Goal: Task Accomplishment & Management: Manage account settings

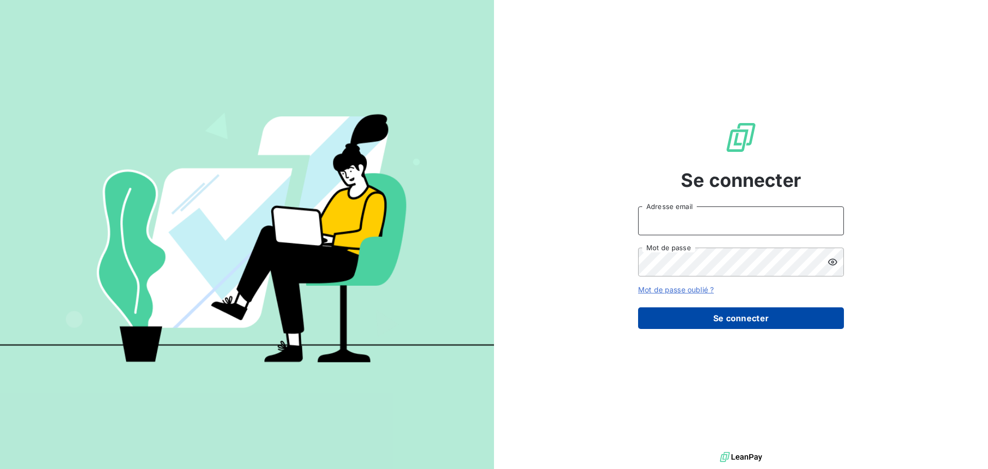
type input "[PERSON_NAME][EMAIL_ADDRESS][DOMAIN_NAME]"
click at [771, 321] on button "Se connecter" at bounding box center [741, 318] width 206 height 22
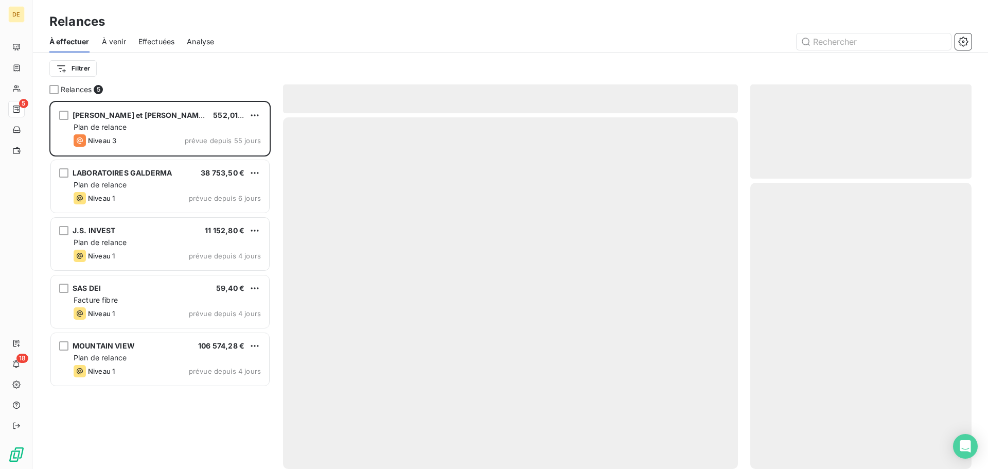
scroll to position [360, 214]
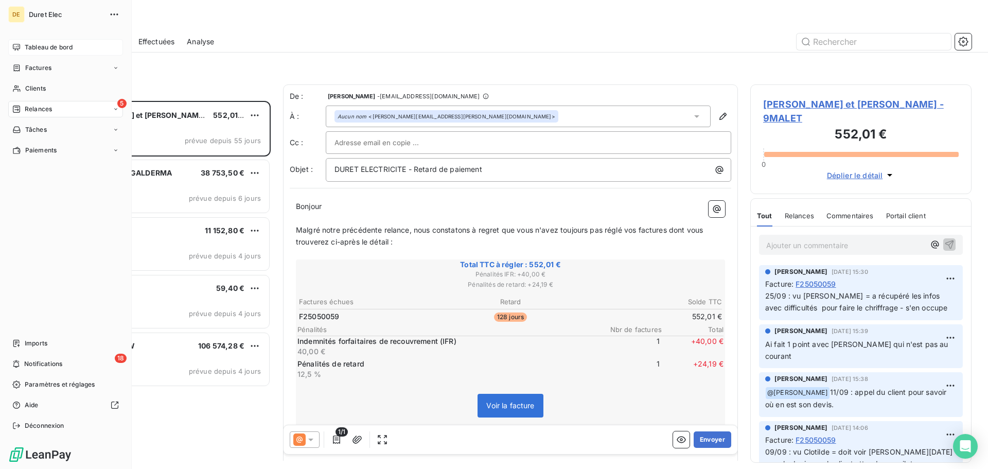
click at [19, 47] on icon at bounding box center [16, 47] width 8 height 8
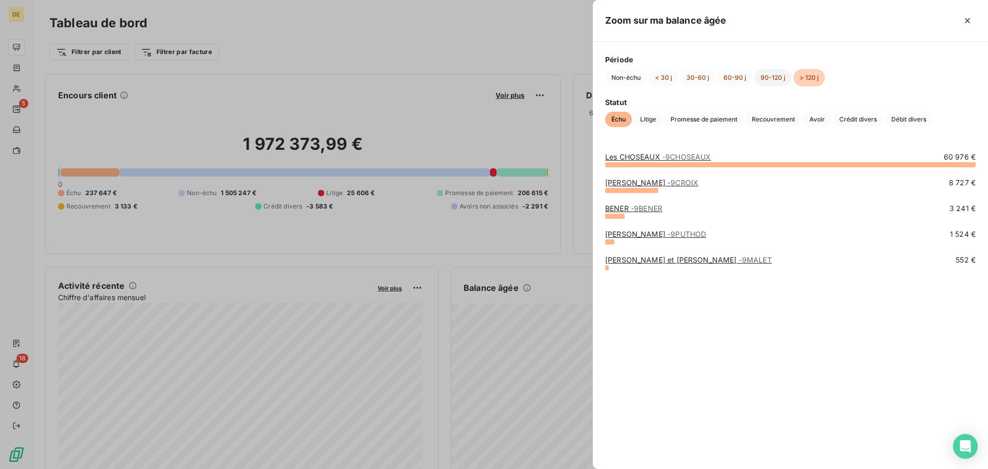
click at [771, 81] on button "90-120 j" at bounding box center [772, 77] width 37 height 17
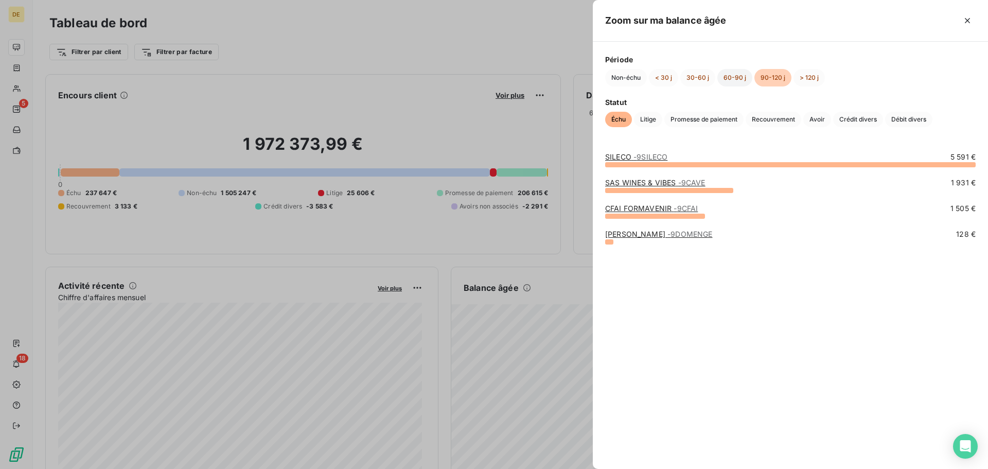
click at [730, 77] on button "60-90 j" at bounding box center [734, 77] width 35 height 17
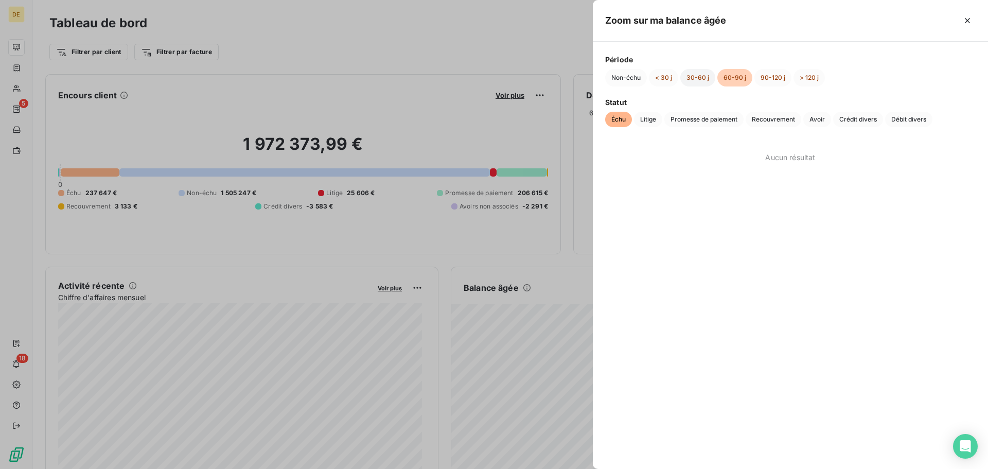
click at [702, 75] on button "30-60 j" at bounding box center [697, 77] width 35 height 17
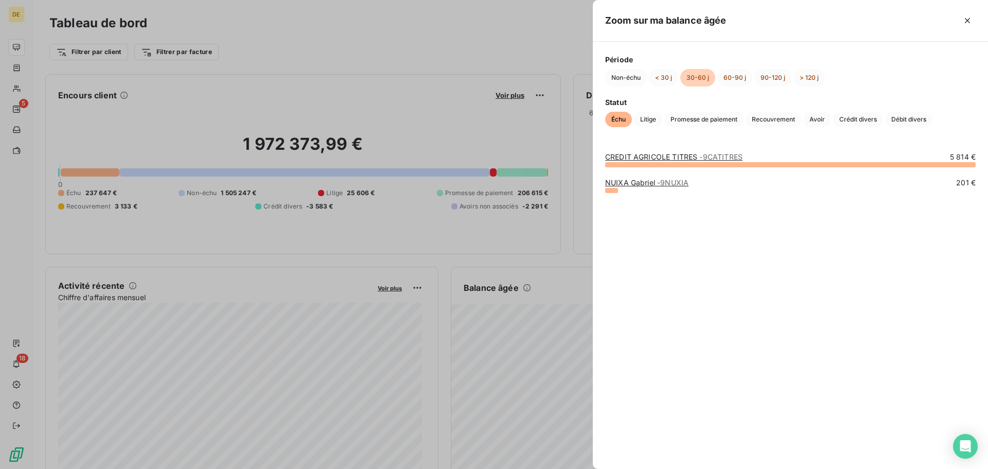
click at [684, 153] on link "CREDIT AGRICOLE TITRES - 9CATITRES" at bounding box center [673, 156] width 137 height 9
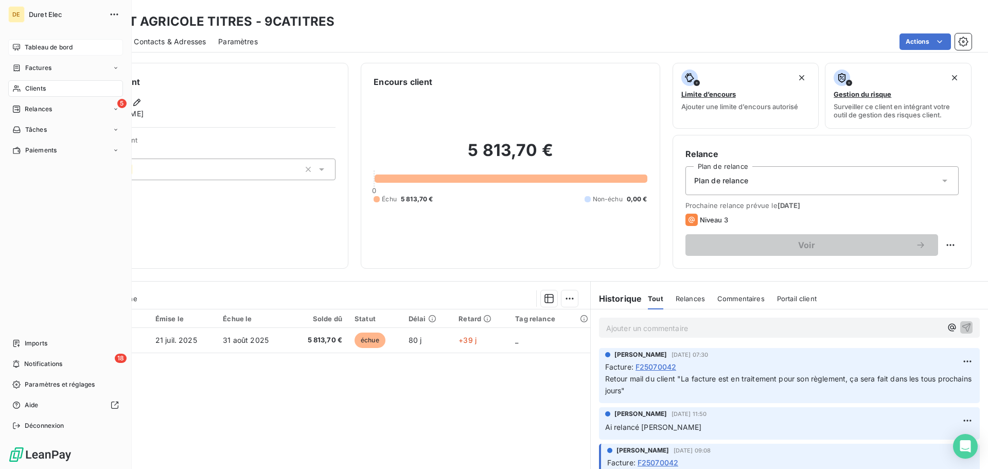
click at [35, 44] on span "Tableau de bord" at bounding box center [49, 47] width 48 height 9
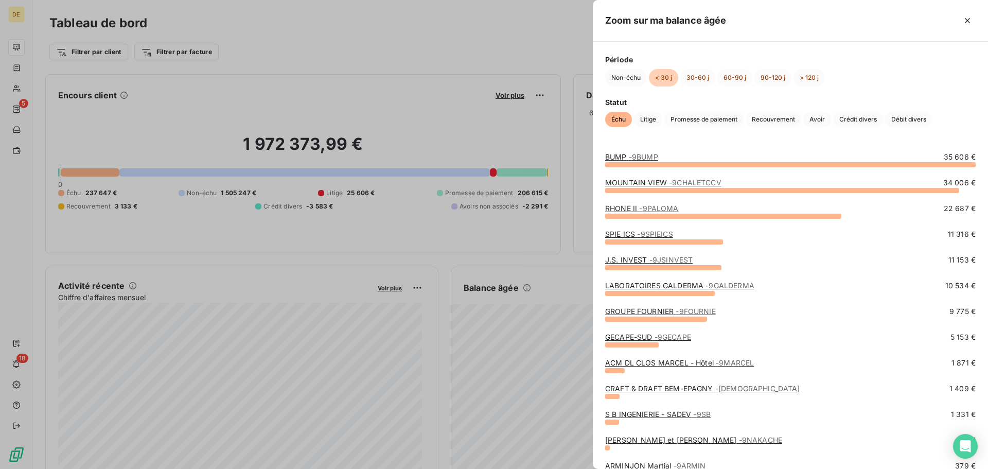
click at [651, 156] on span "- 9BUMP" at bounding box center [643, 156] width 29 height 9
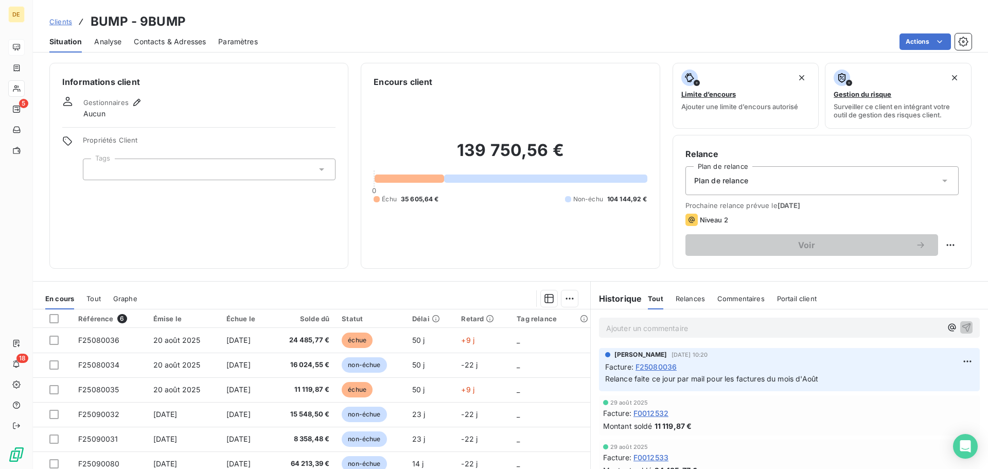
click at [942, 181] on icon at bounding box center [944, 181] width 5 height 3
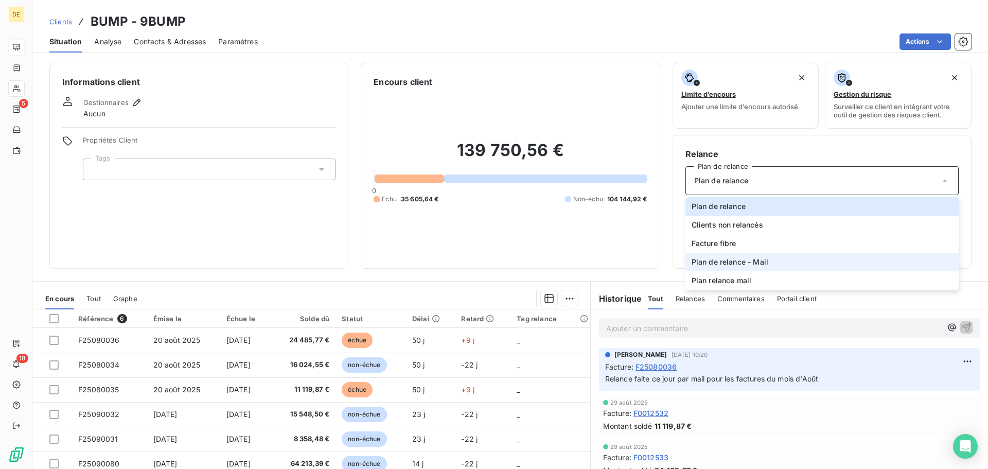
click at [743, 265] on span "Plan de relance - Mail" at bounding box center [730, 262] width 77 height 10
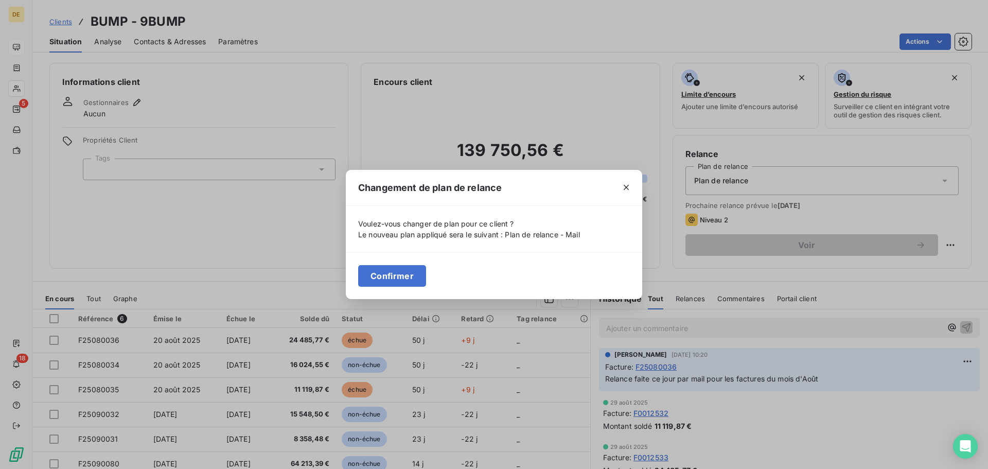
click at [402, 274] on button "Confirmer" at bounding box center [392, 276] width 68 height 22
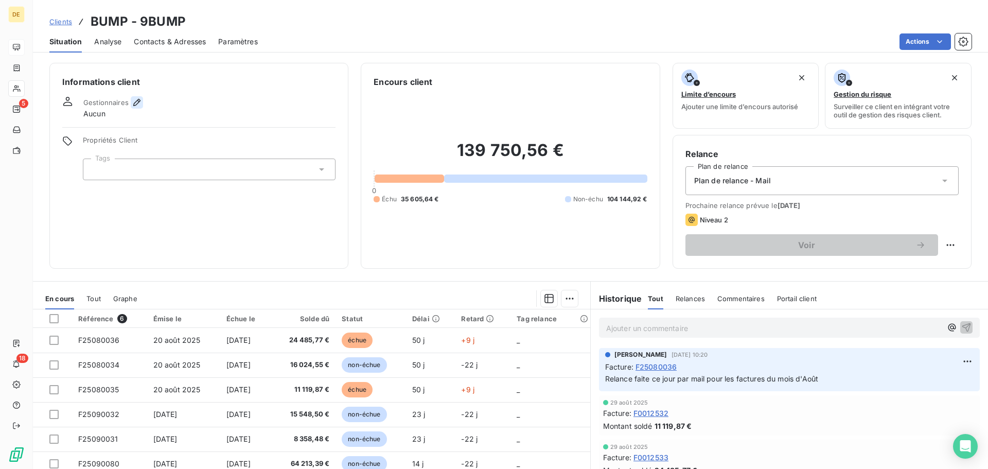
click at [135, 102] on icon "button" at bounding box center [136, 102] width 7 height 7
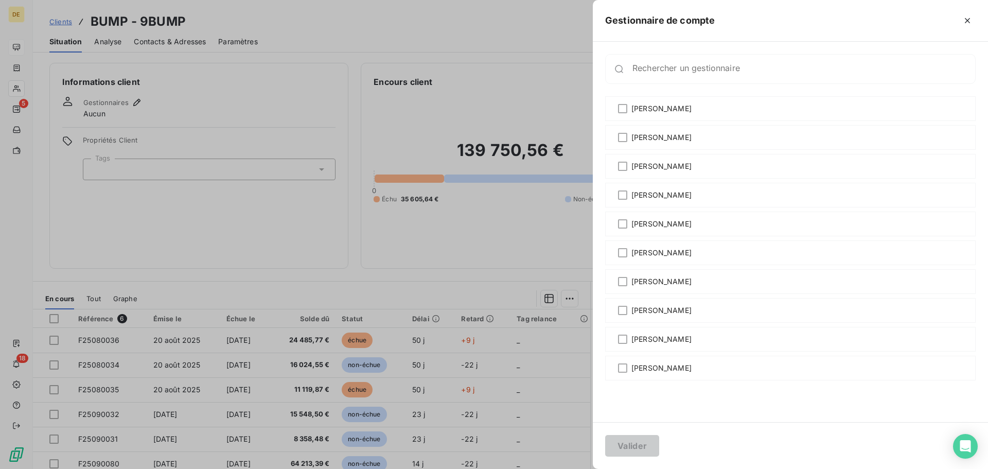
click at [233, 197] on div at bounding box center [494, 234] width 988 height 469
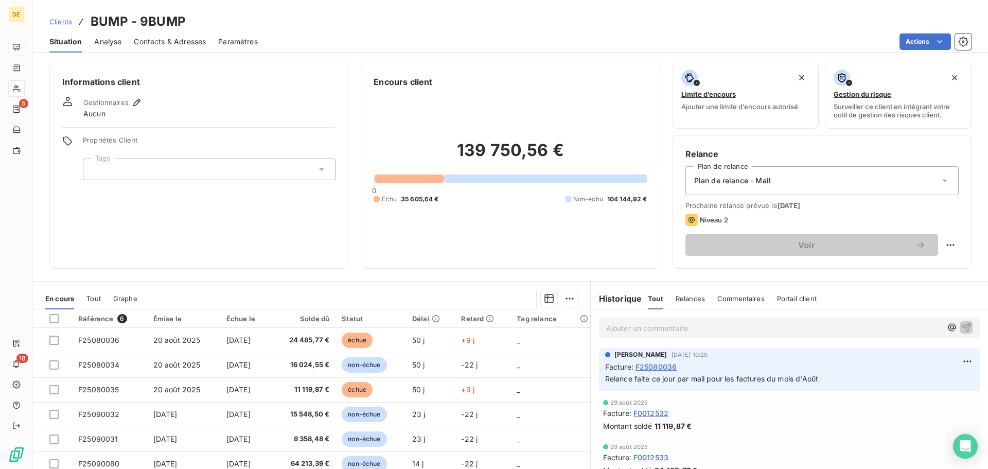
click at [319, 168] on icon at bounding box center [321, 169] width 10 height 10
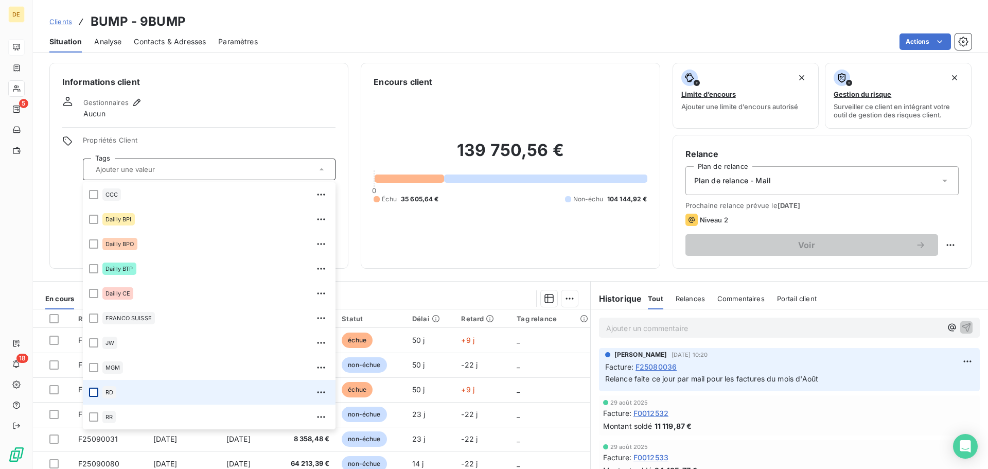
click at [92, 393] on div at bounding box center [93, 391] width 9 height 9
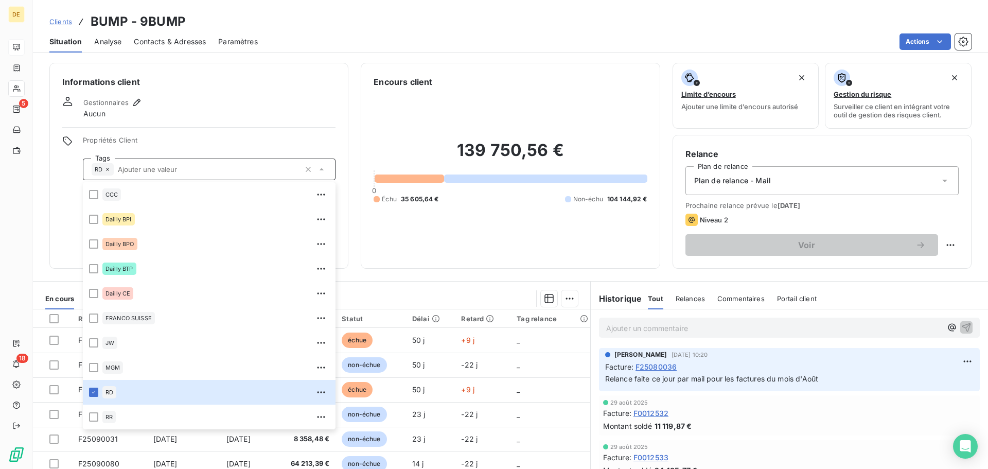
click at [269, 83] on h6 "Informations client" at bounding box center [198, 82] width 273 height 12
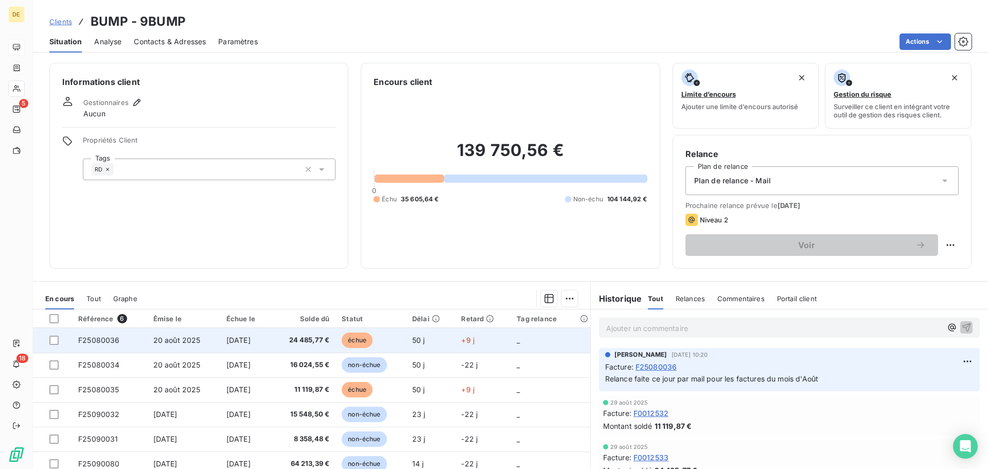
click at [316, 343] on span "24 485,77 €" at bounding box center [303, 340] width 52 height 10
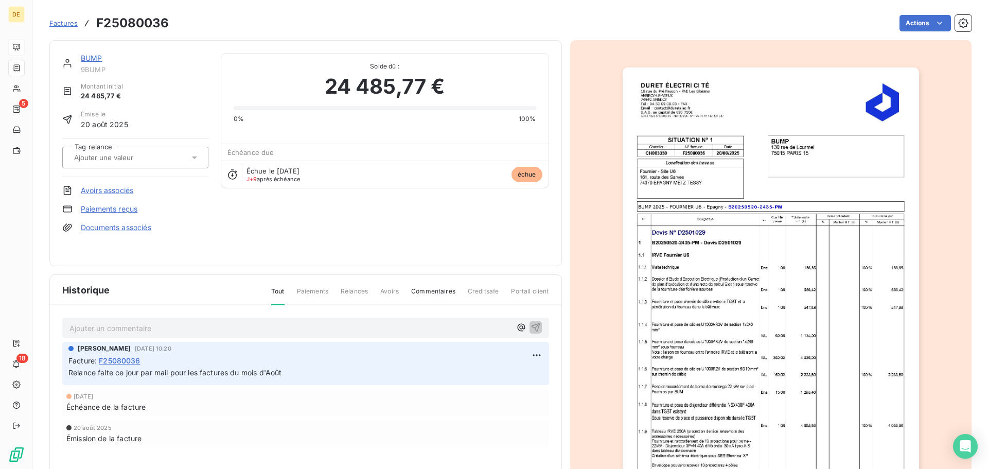
click at [123, 326] on p "Ajouter un commentaire ﻿" at bounding box center [289, 328] width 441 height 13
click at [181, 327] on p "Vu avec RD = a fait 1 mail à" at bounding box center [289, 328] width 441 height 12
click at [213, 279] on div "Historique Tout Paiements Relances Avoirs Commentaires Creditsafe Portail client" at bounding box center [305, 290] width 511 height 30
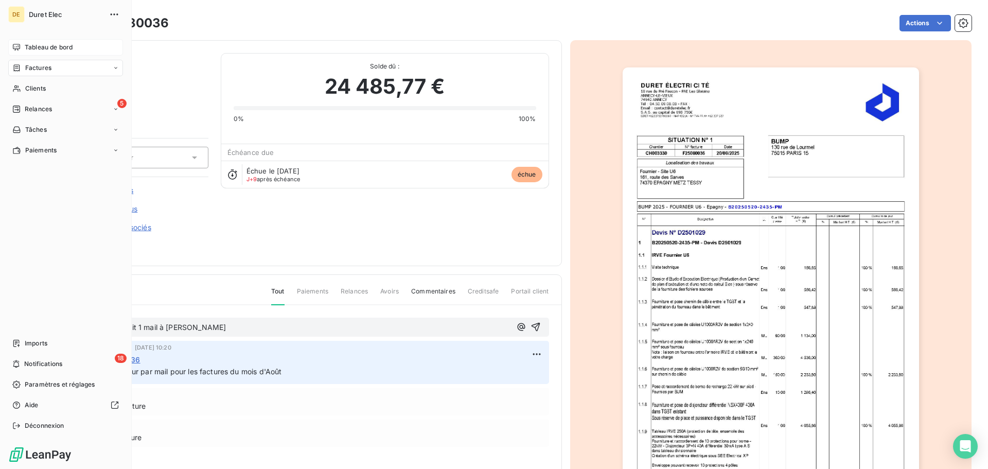
click at [34, 49] on span "Tableau de bord" at bounding box center [49, 47] width 48 height 9
